Goal: Task Accomplishment & Management: Use online tool/utility

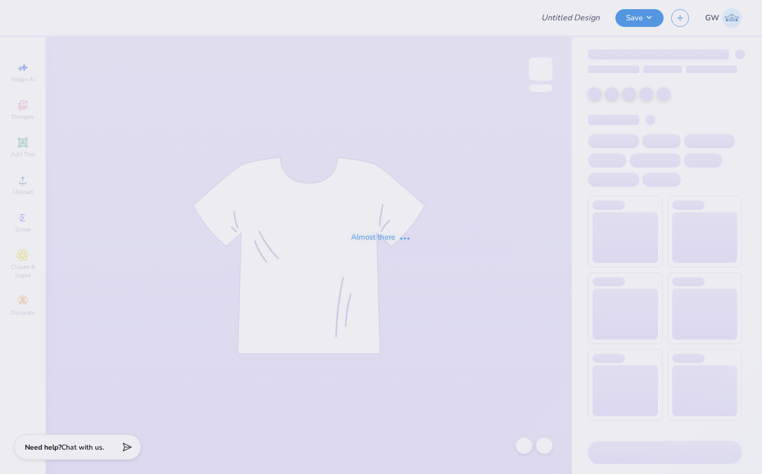
type input "[PERSON_NAME] : DePaul University"
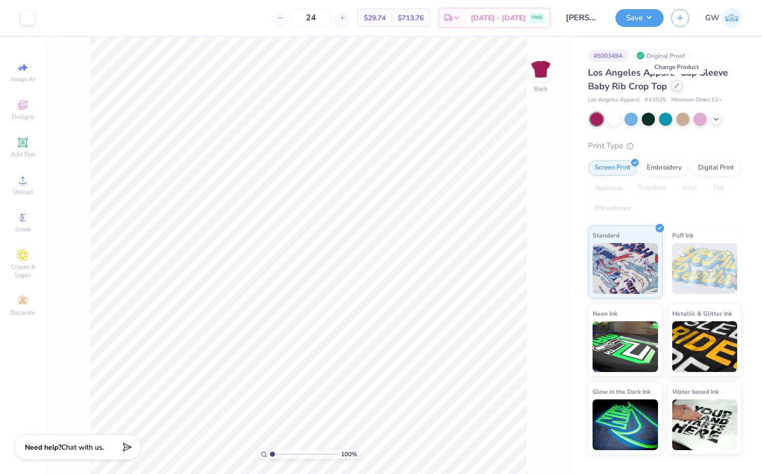
click at [678, 88] on icon at bounding box center [676, 85] width 5 height 5
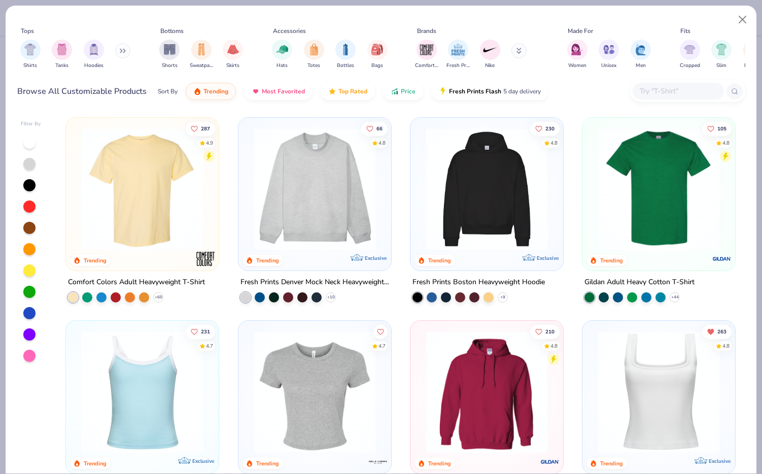
click at [654, 90] on input "text" at bounding box center [678, 91] width 78 height 12
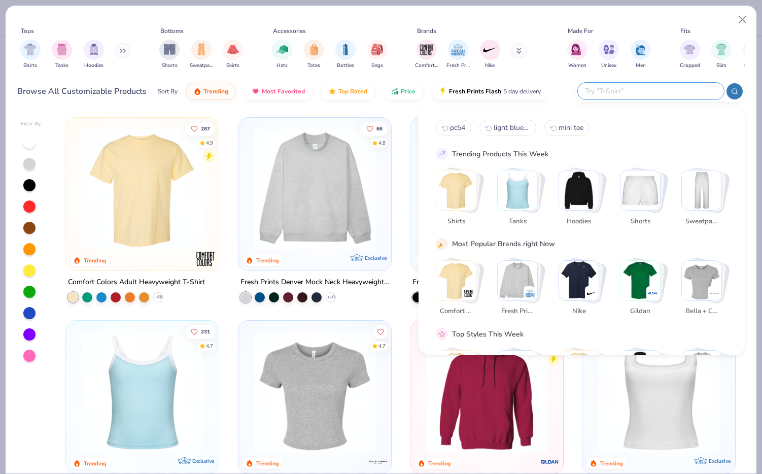
paste input "G500"
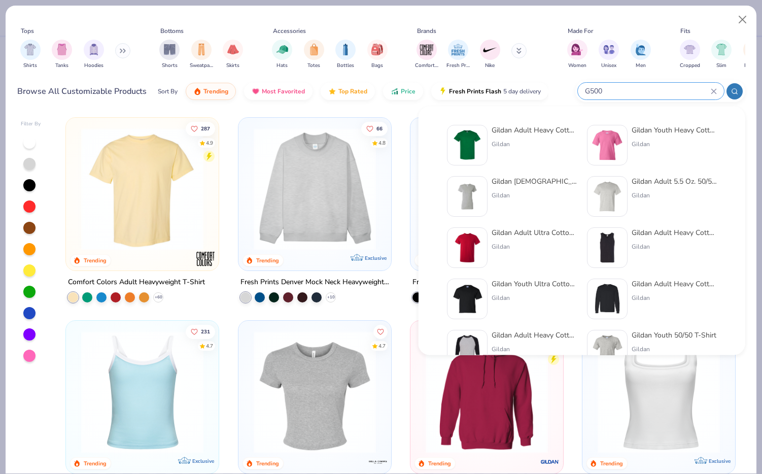
type input "G500"
click at [527, 131] on div "Gildan Adult Heavy Cotton T-Shirt" at bounding box center [534, 130] width 85 height 11
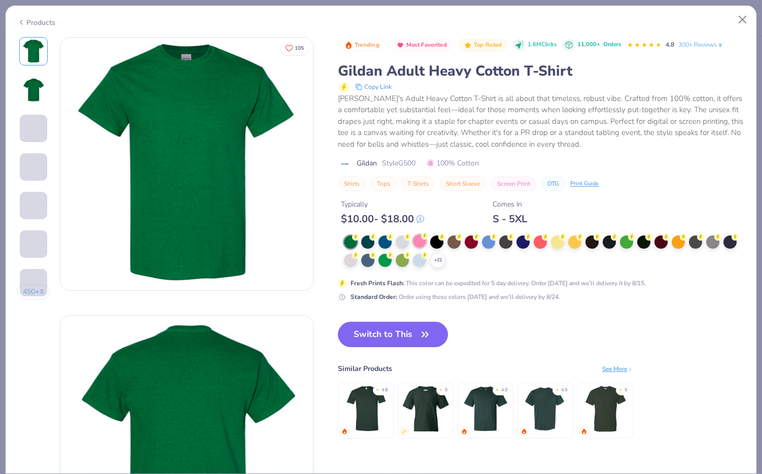
click at [425, 243] on div at bounding box center [419, 240] width 13 height 13
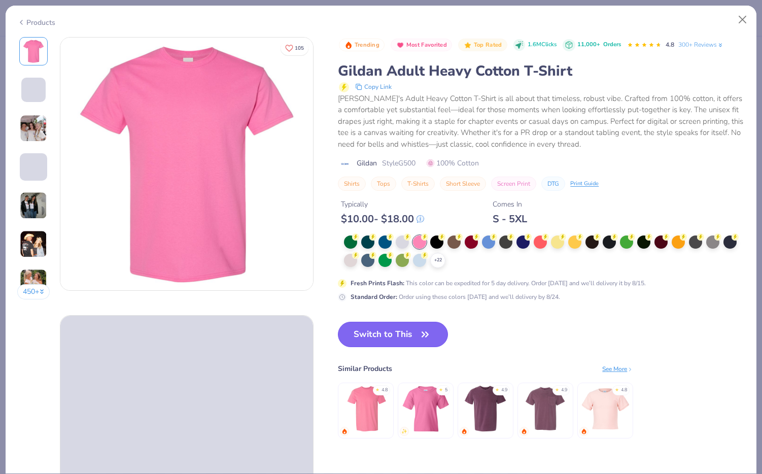
click at [398, 333] on button "Switch to This" at bounding box center [393, 334] width 110 height 25
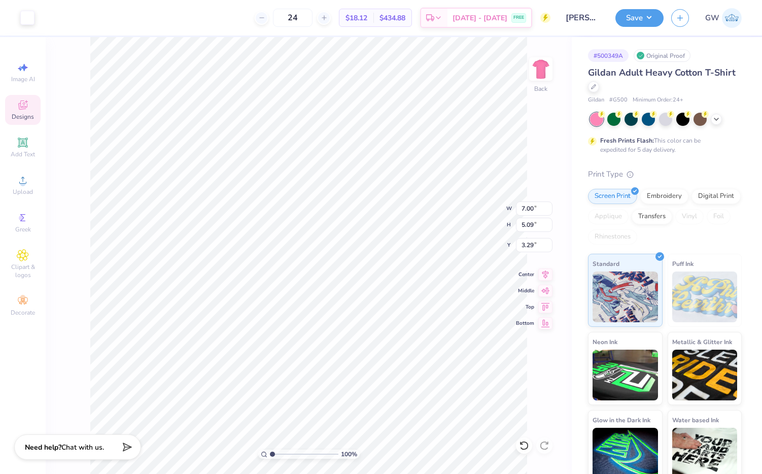
type input "3.00"
click at [641, 20] on button "Save" at bounding box center [639, 17] width 48 height 18
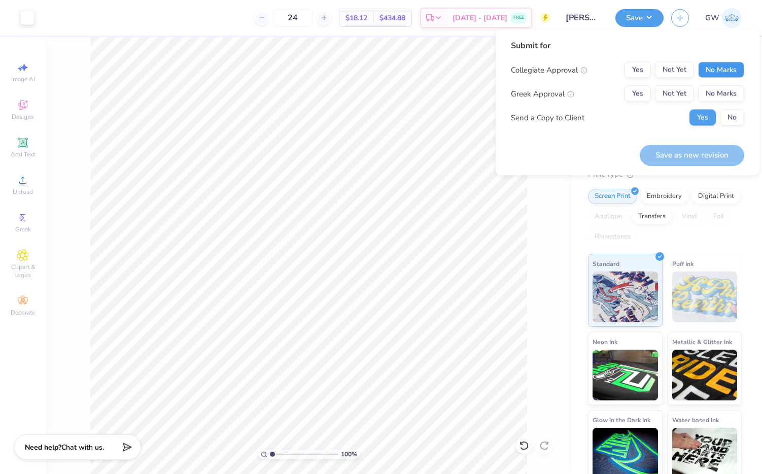
click at [715, 72] on button "No Marks" at bounding box center [721, 70] width 46 height 16
click at [646, 99] on button "Yes" at bounding box center [637, 94] width 26 height 16
click at [677, 149] on button "Save as new revision" at bounding box center [692, 155] width 104 height 21
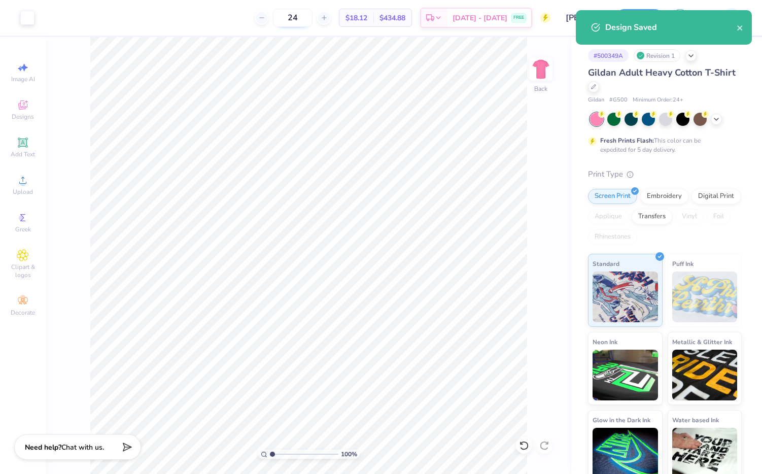
click at [312, 20] on input "24" at bounding box center [293, 18] width 40 height 18
click at [307, 18] on input "24" at bounding box center [293, 18] width 40 height 18
type input "2"
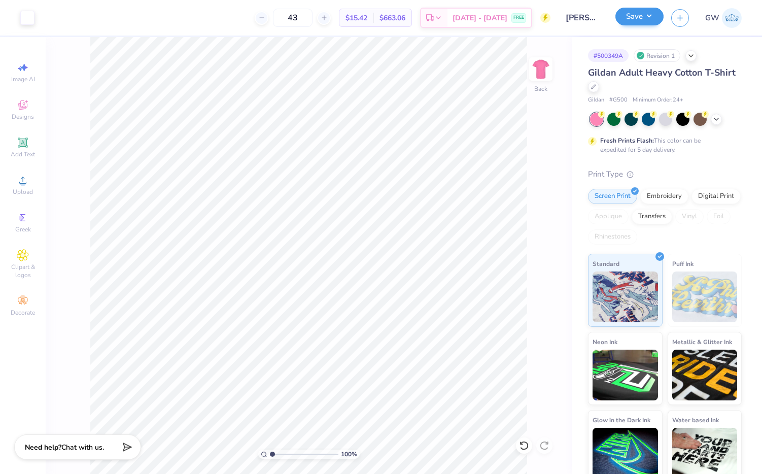
type input "43"
click at [633, 22] on button "Save" at bounding box center [639, 17] width 48 height 18
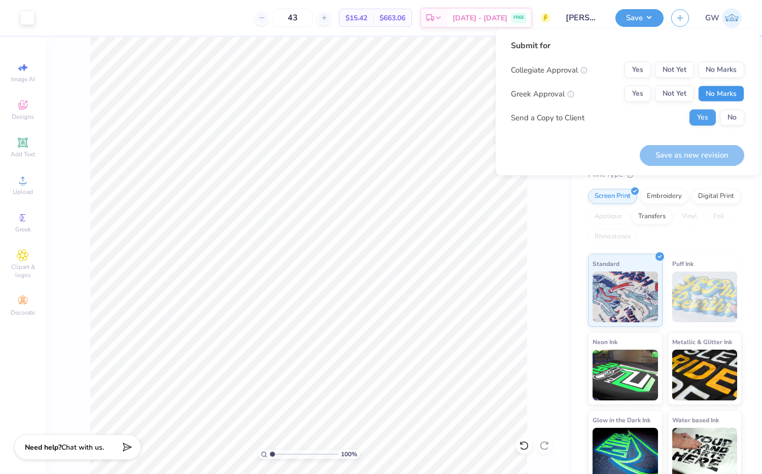
click at [723, 94] on button "No Marks" at bounding box center [721, 94] width 46 height 16
click at [643, 92] on button "Yes" at bounding box center [637, 94] width 26 height 16
click at [727, 73] on button "No Marks" at bounding box center [721, 70] width 46 height 16
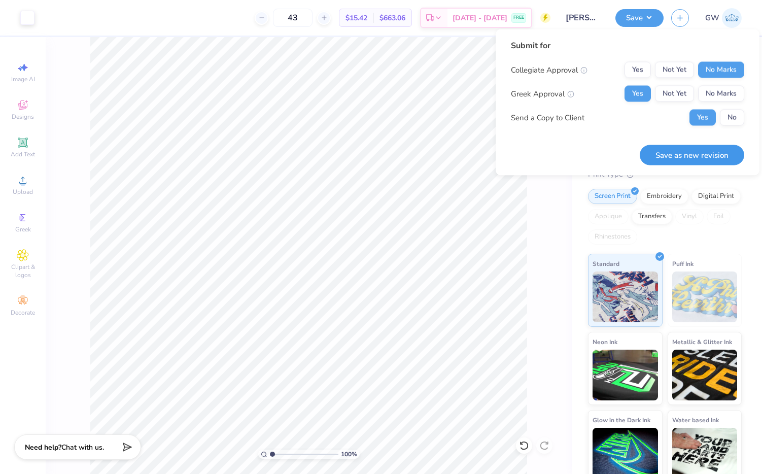
click at [694, 153] on button "Save as new revision" at bounding box center [692, 155] width 104 height 21
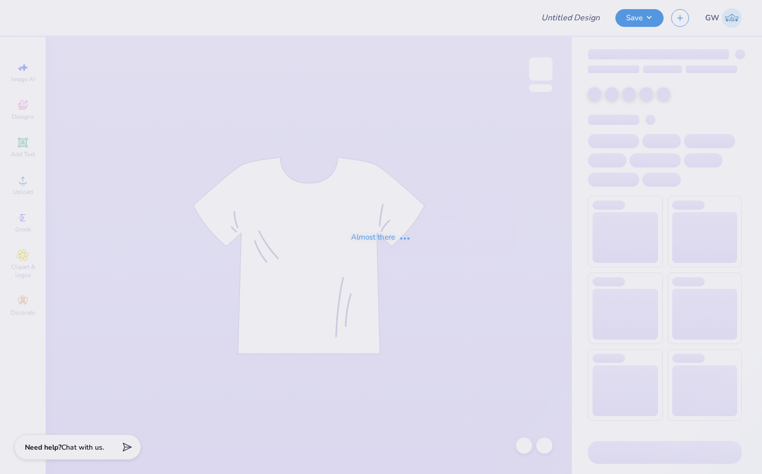
type input "[PERSON_NAME] : DePaul University"
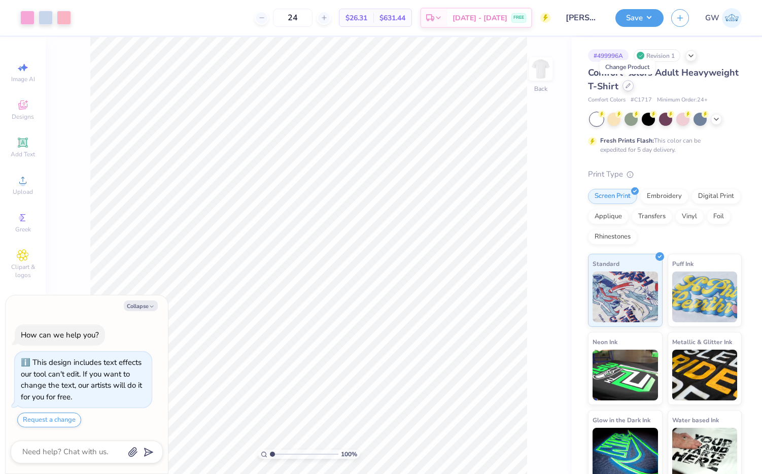
click at [624, 88] on div at bounding box center [627, 85] width 11 height 11
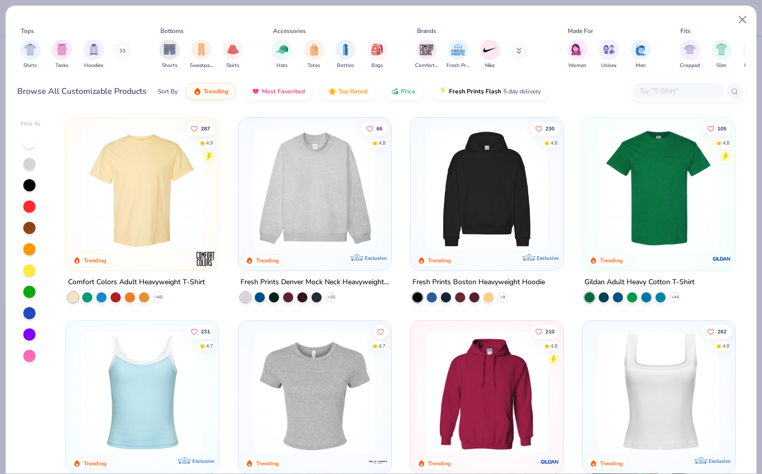
type textarea "x"
click at [651, 92] on input "text" at bounding box center [678, 91] width 78 height 12
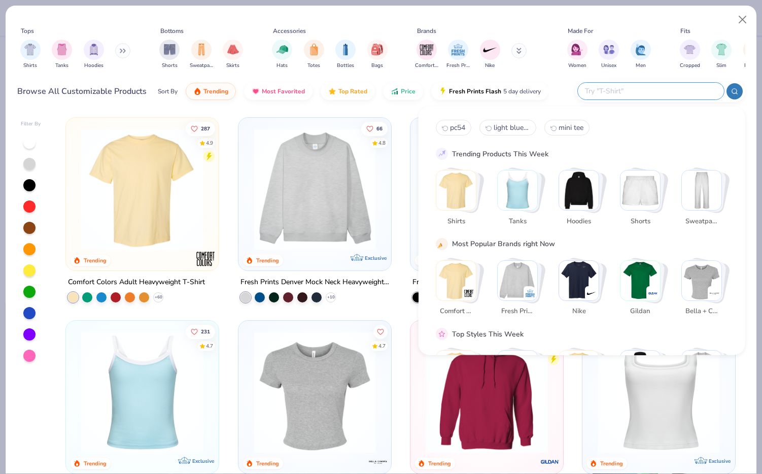
paste input "G500"
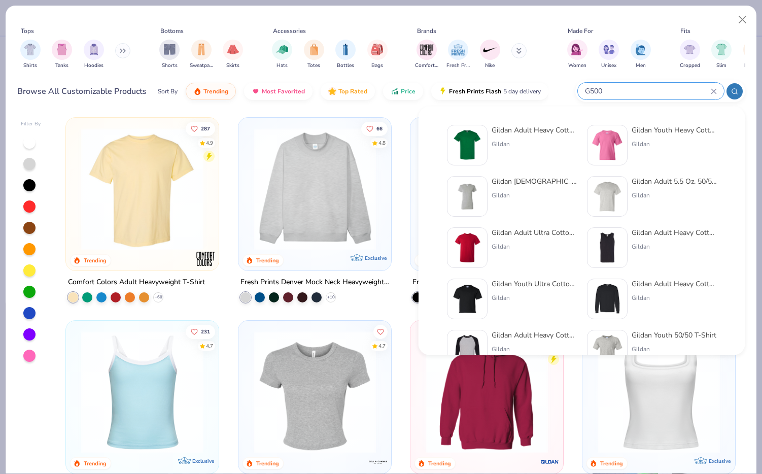
type input "G500"
click at [524, 138] on div "Gildan Adult Heavy Cotton T-Shirt Gildan" at bounding box center [534, 145] width 85 height 41
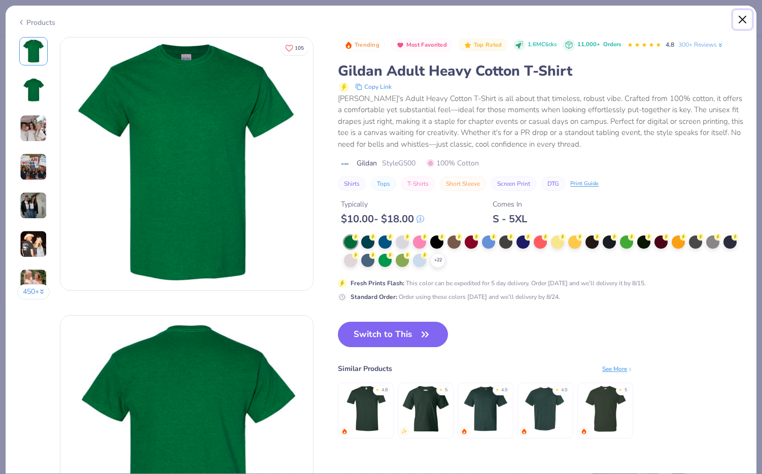
click at [744, 15] on button "Close" at bounding box center [742, 19] width 19 height 19
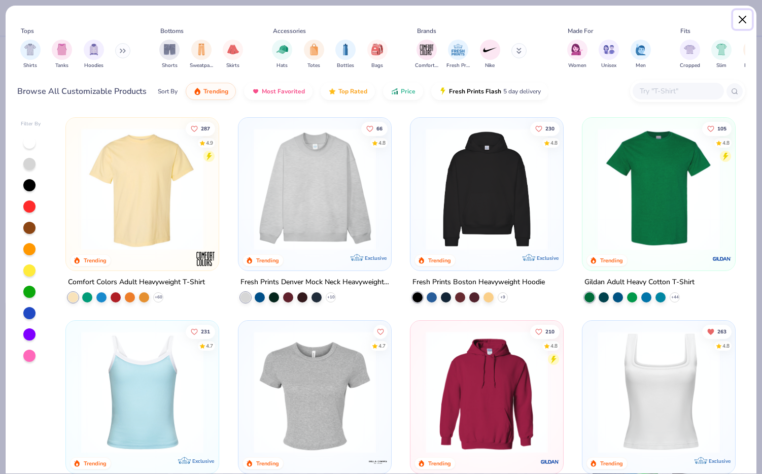
click at [748, 20] on button "Close" at bounding box center [742, 19] width 19 height 19
type textarea "x"
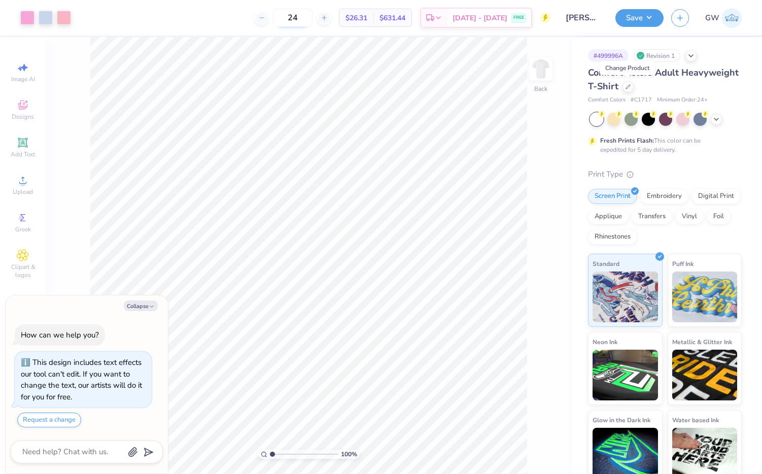
click at [312, 21] on input "24" at bounding box center [293, 18] width 40 height 18
click at [309, 18] on input "24" at bounding box center [293, 18] width 40 height 18
type input "2"
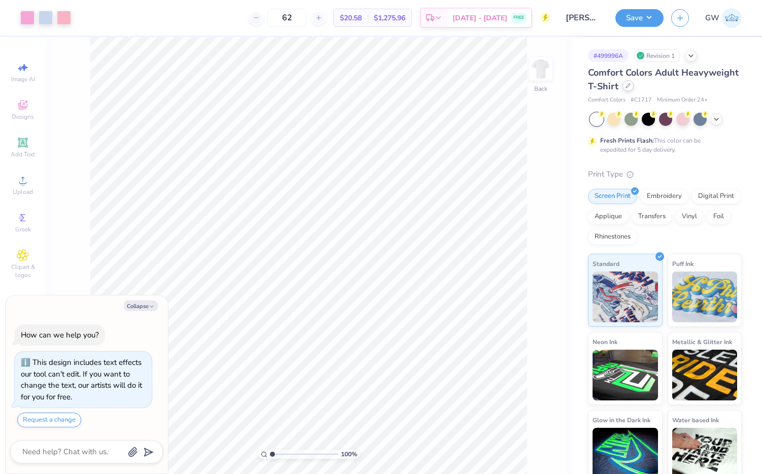
type input "62"
click at [629, 85] on icon at bounding box center [627, 85] width 5 height 5
type textarea "x"
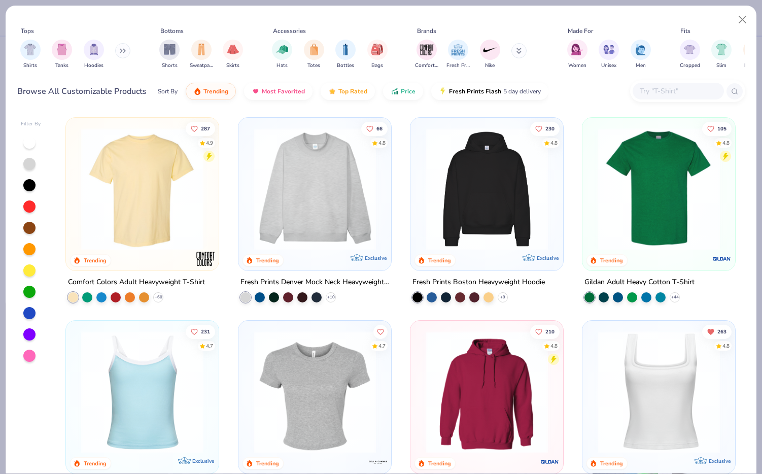
click at [667, 95] on input "text" at bounding box center [678, 91] width 78 height 12
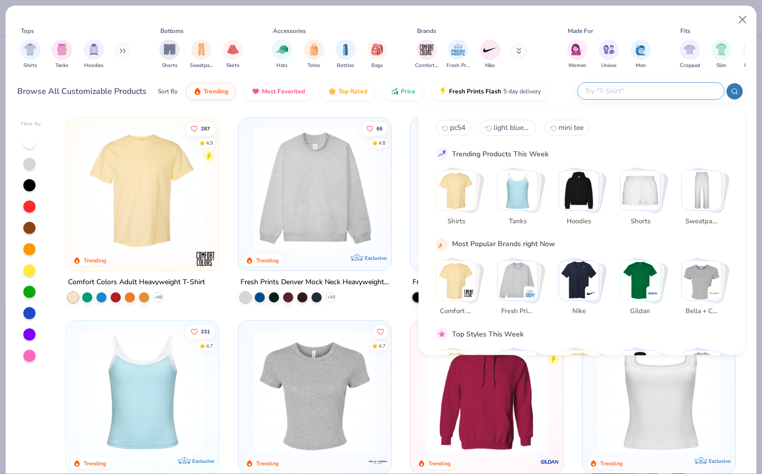
paste input "G500"
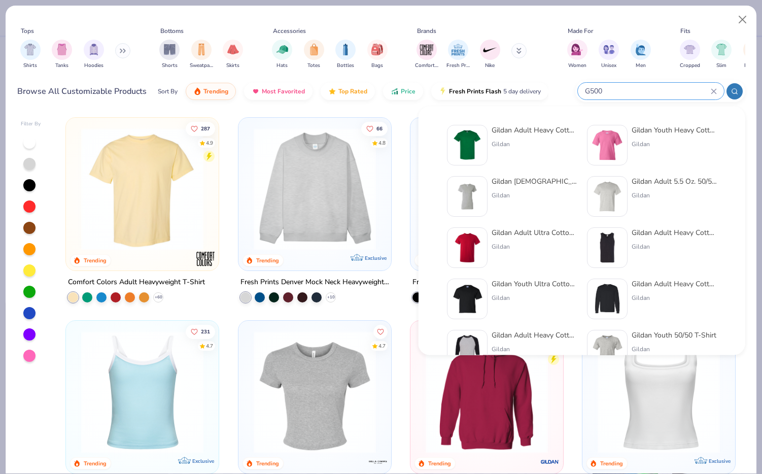
type input "G500"
click at [498, 142] on div "Gildan" at bounding box center [534, 143] width 85 height 9
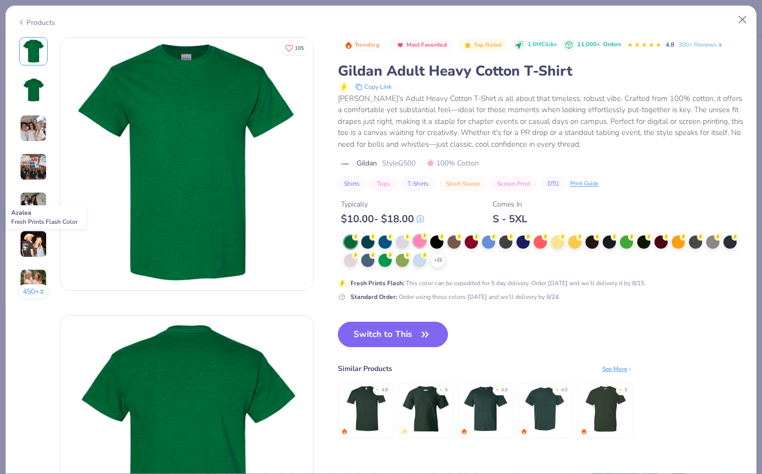
click at [421, 243] on div at bounding box center [419, 240] width 13 height 13
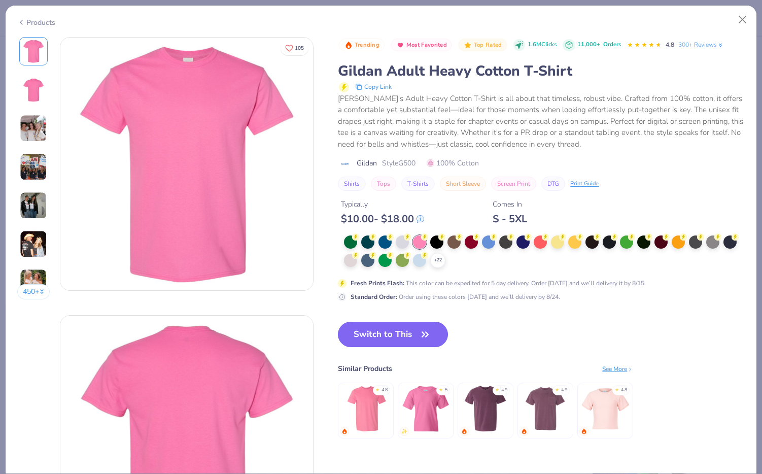
click at [402, 326] on button "Switch to This" at bounding box center [393, 334] width 110 height 25
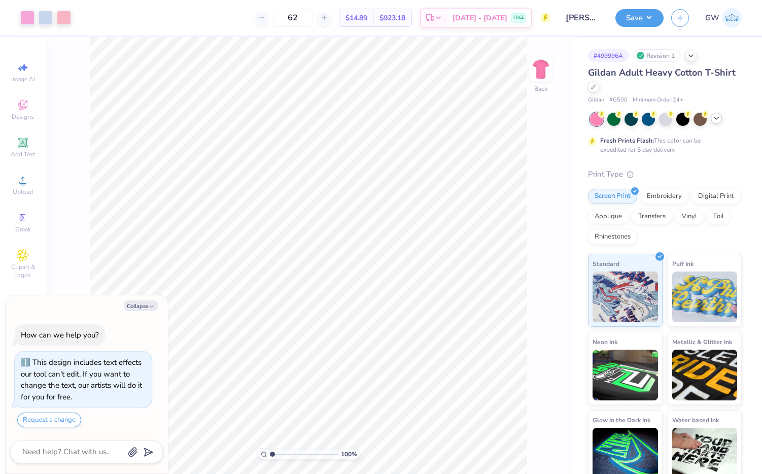
click at [714, 122] on div at bounding box center [716, 118] width 11 height 11
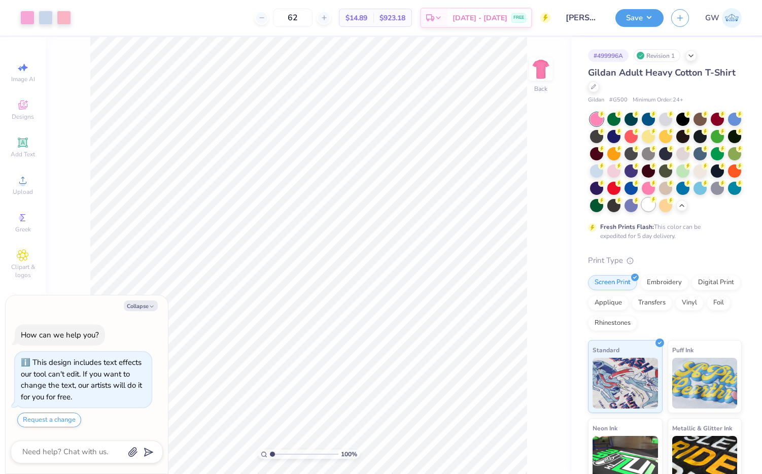
click at [605, 118] on circle at bounding box center [601, 114] width 7 height 7
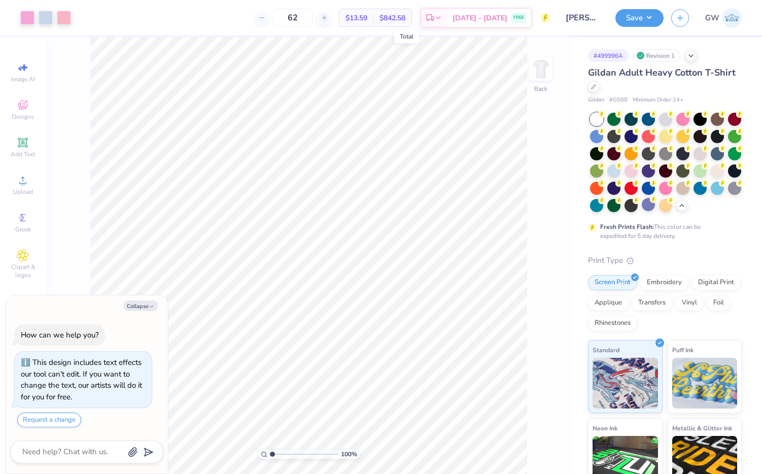
click at [403, 18] on span "$842.58" at bounding box center [392, 18] width 26 height 11
click at [605, 114] on circle at bounding box center [601, 114] width 7 height 7
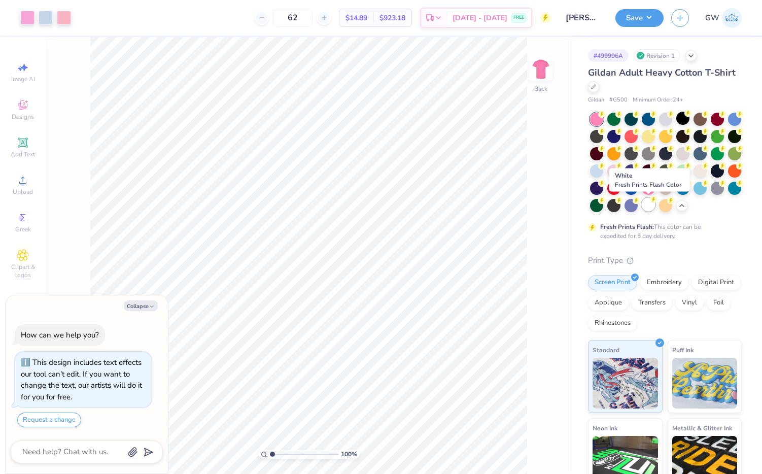
click at [649, 203] on div at bounding box center [648, 204] width 13 height 13
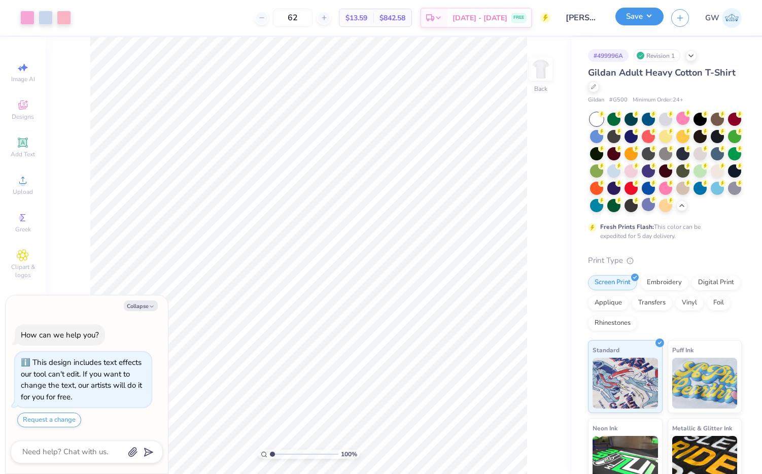
click at [645, 16] on button "Save" at bounding box center [639, 17] width 48 height 18
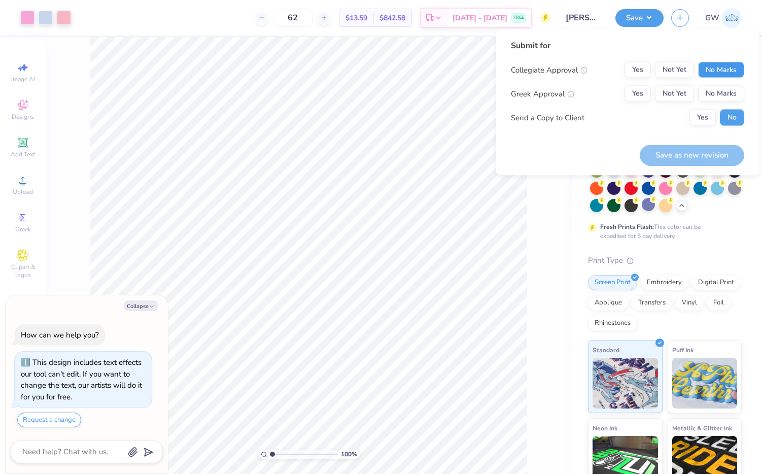
click at [717, 73] on button "No Marks" at bounding box center [721, 70] width 46 height 16
click at [629, 100] on button "Yes" at bounding box center [637, 94] width 26 height 16
click at [672, 160] on button "Save as new revision" at bounding box center [692, 155] width 104 height 21
type textarea "x"
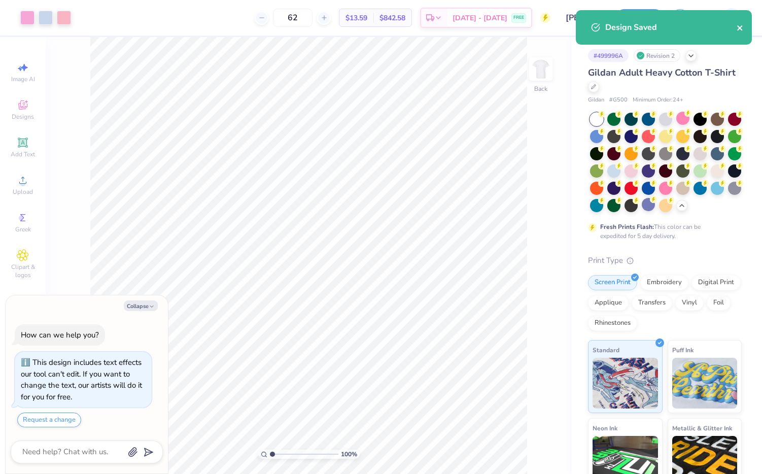
click at [740, 31] on icon "close" at bounding box center [740, 28] width 7 height 8
